Goal: Task Accomplishment & Management: Manage account settings

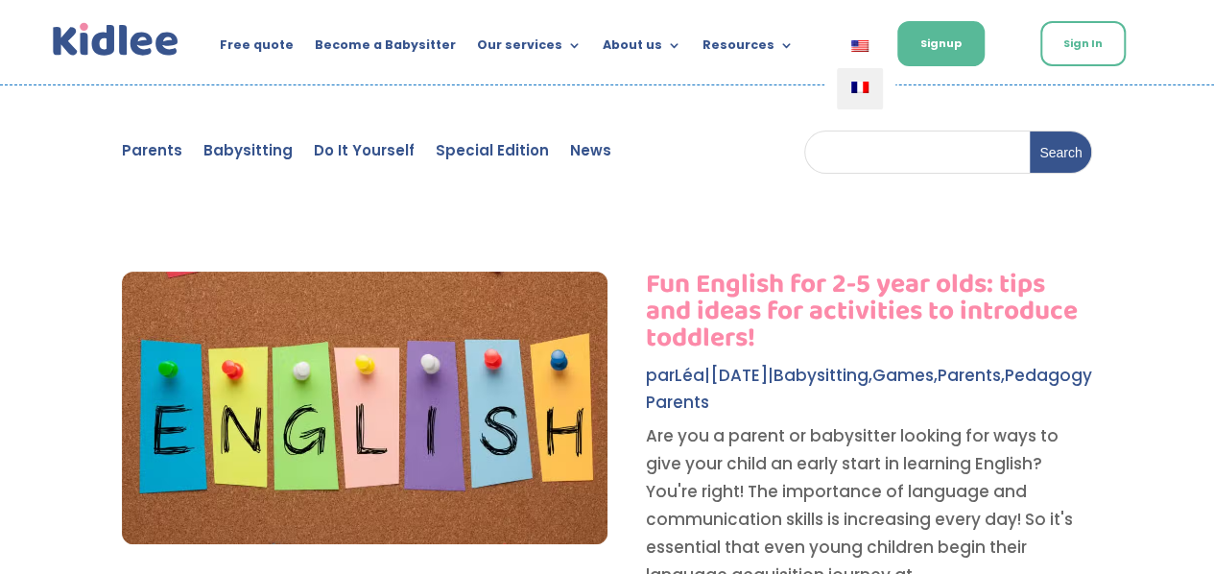
click at [849, 102] on link at bounding box center [860, 88] width 46 height 41
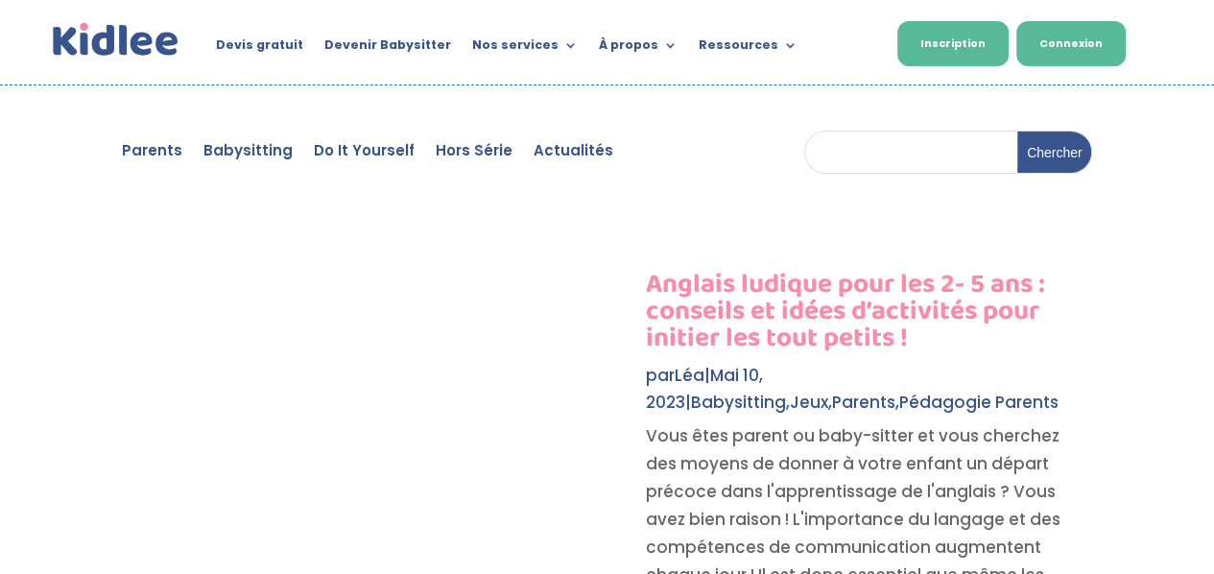
click at [1088, 51] on link "Connexion" at bounding box center [1071, 43] width 109 height 45
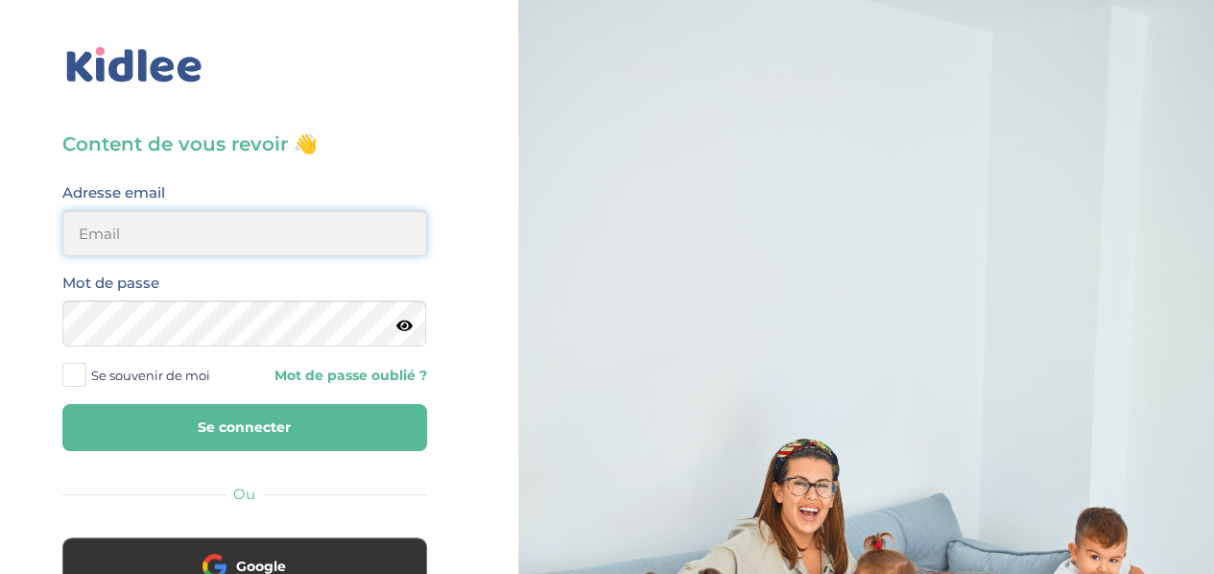
click at [296, 232] on input "email" at bounding box center [244, 233] width 365 height 46
click at [224, 226] on input "email" at bounding box center [244, 233] width 365 height 46
type input "[EMAIL_ADDRESS][DOMAIN_NAME]"
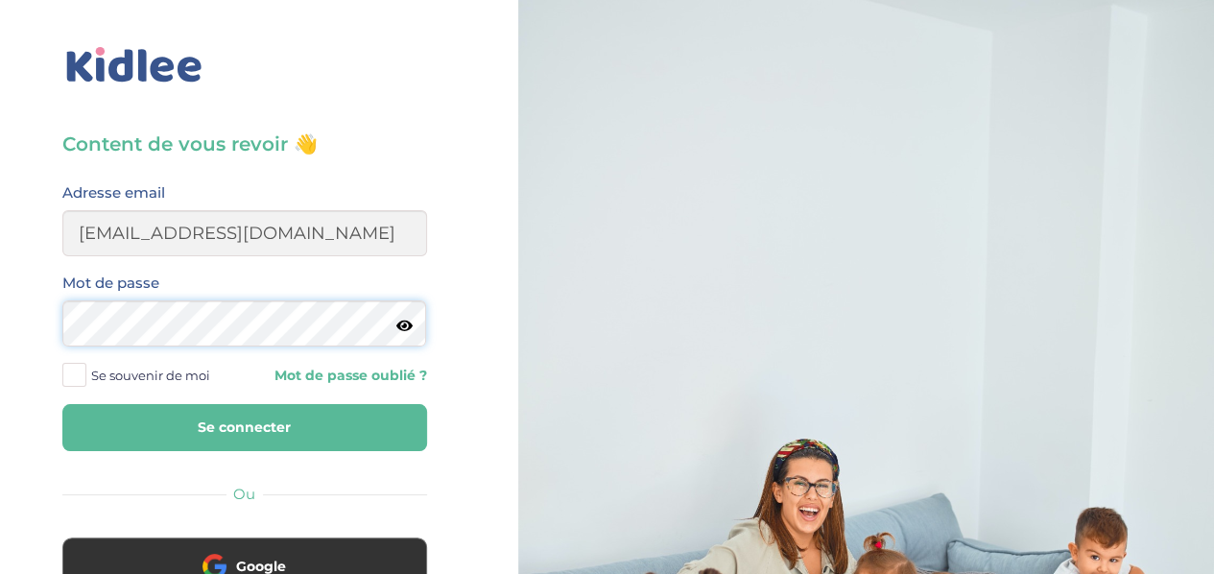
click at [62, 404] on button "Se connecter" at bounding box center [244, 427] width 365 height 47
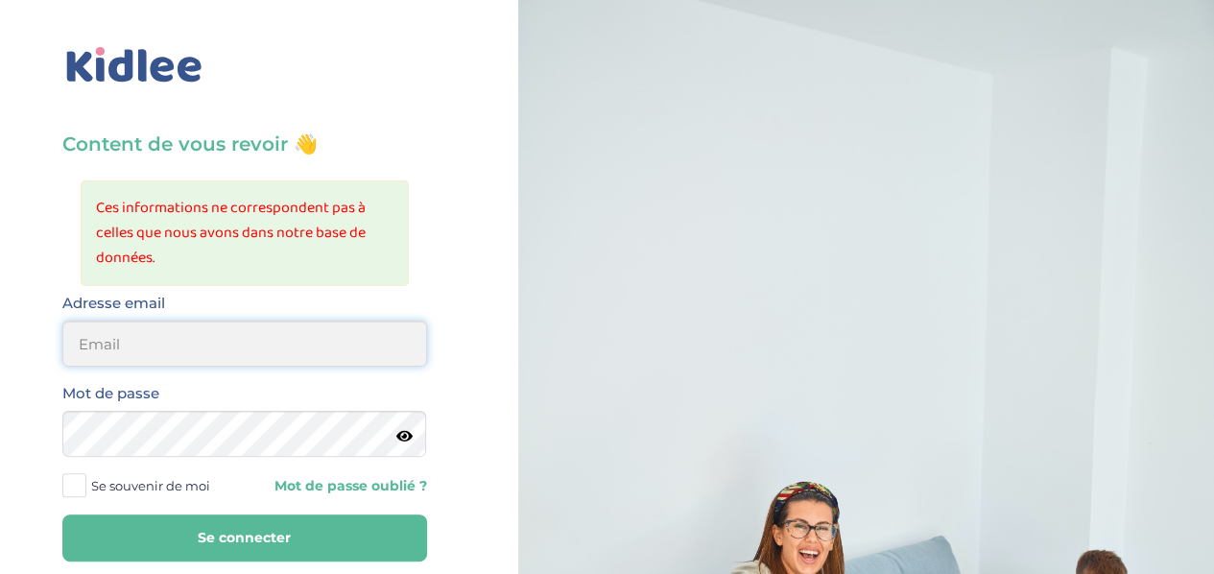
click at [243, 350] on input "email" at bounding box center [244, 344] width 365 height 46
type input "[EMAIL_ADDRESS][DOMAIN_NAME]"
click at [62, 515] on button "Se connecter" at bounding box center [244, 538] width 365 height 47
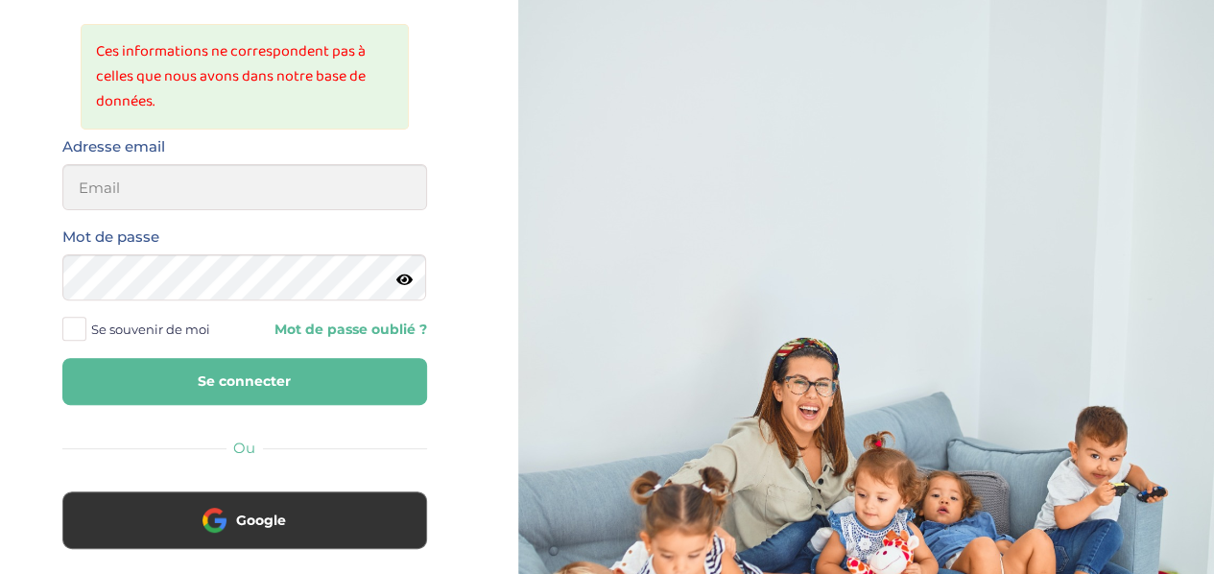
scroll to position [159, 0]
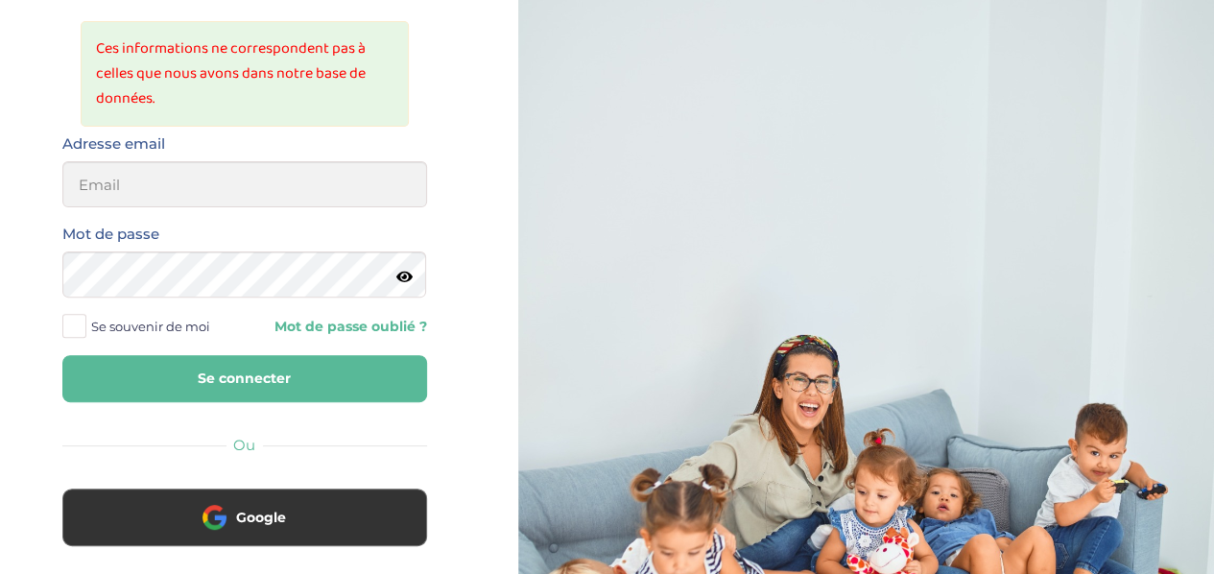
click at [371, 326] on link "Mot de passe oublié ?" at bounding box center [343, 327] width 168 height 18
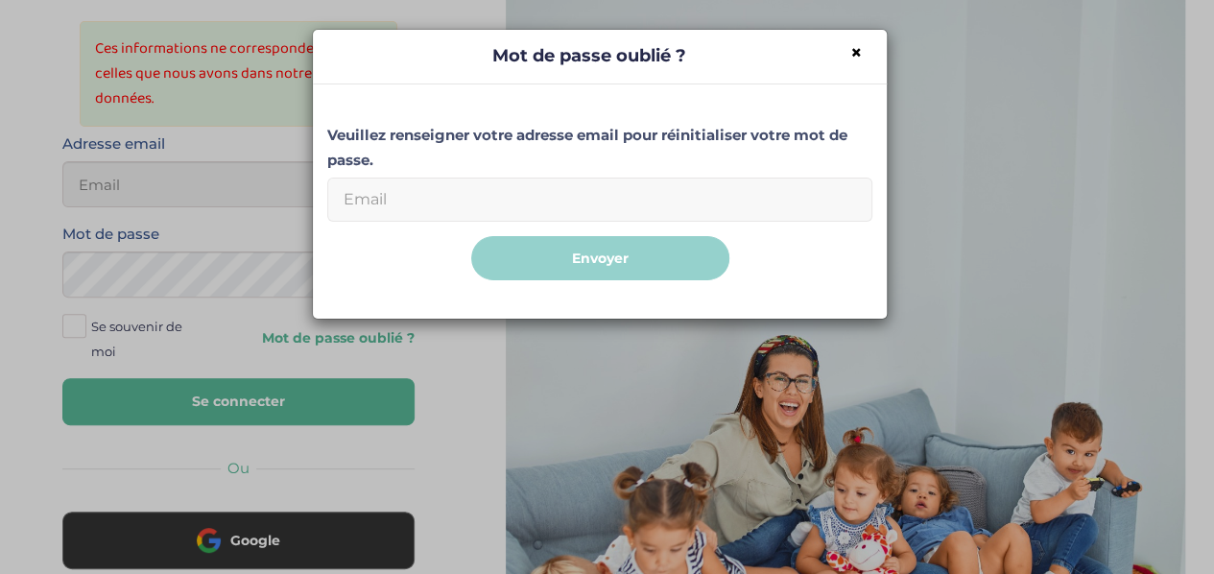
click at [497, 210] on input "Email" at bounding box center [599, 200] width 545 height 44
type input "[EMAIL_ADDRESS][DOMAIN_NAME]"
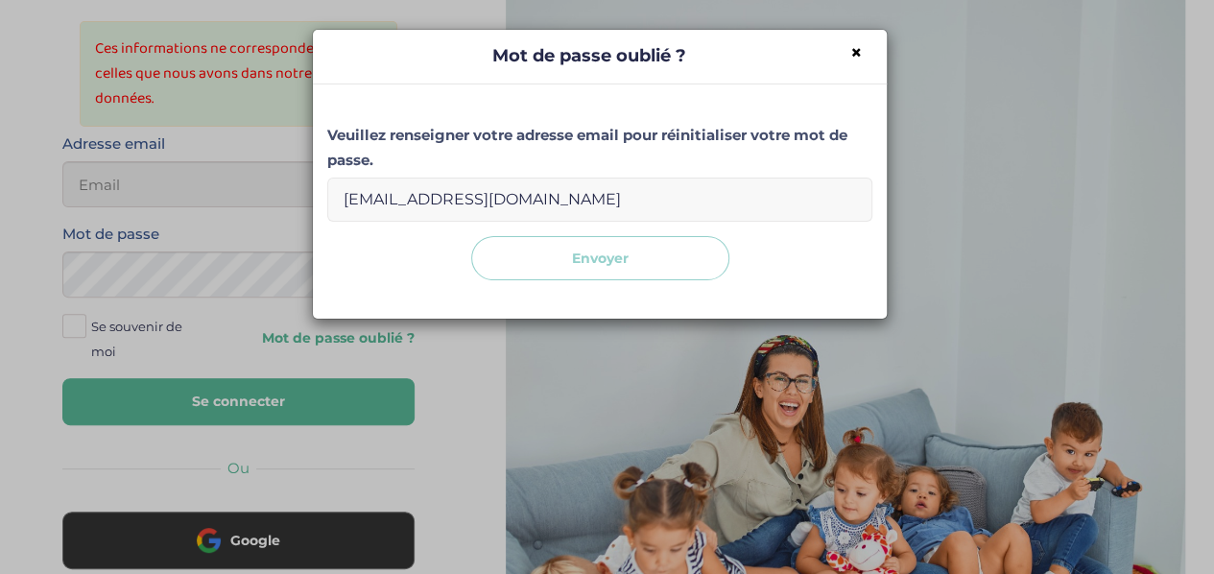
click at [562, 266] on button "Envoyer" at bounding box center [600, 258] width 258 height 45
